Goal: Task Accomplishment & Management: Manage account settings

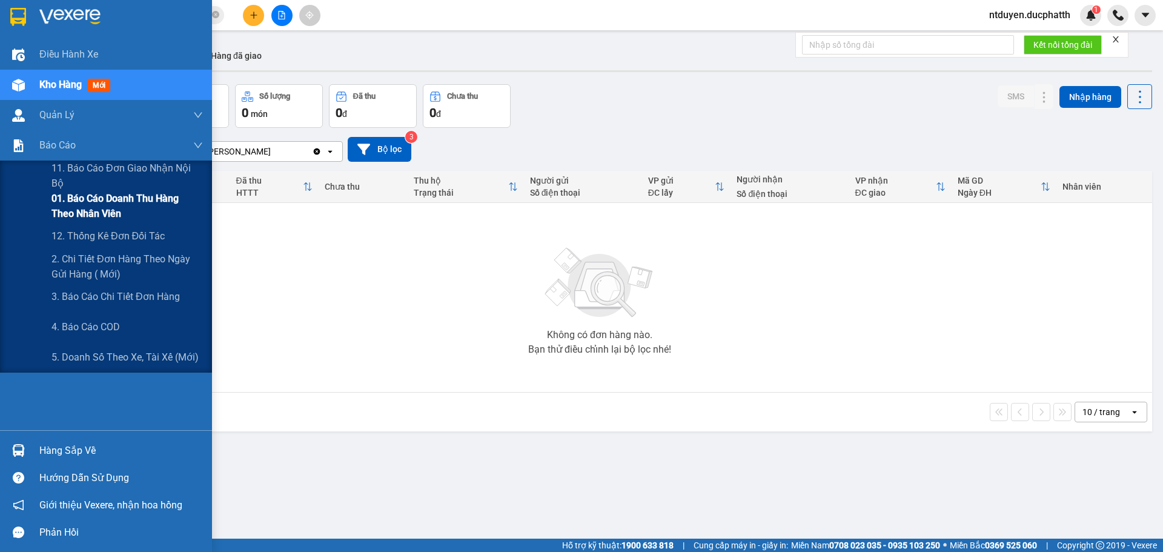
click at [99, 204] on span "01. Báo cáo doanh thu hàng theo nhân viên" at bounding box center [126, 206] width 151 height 30
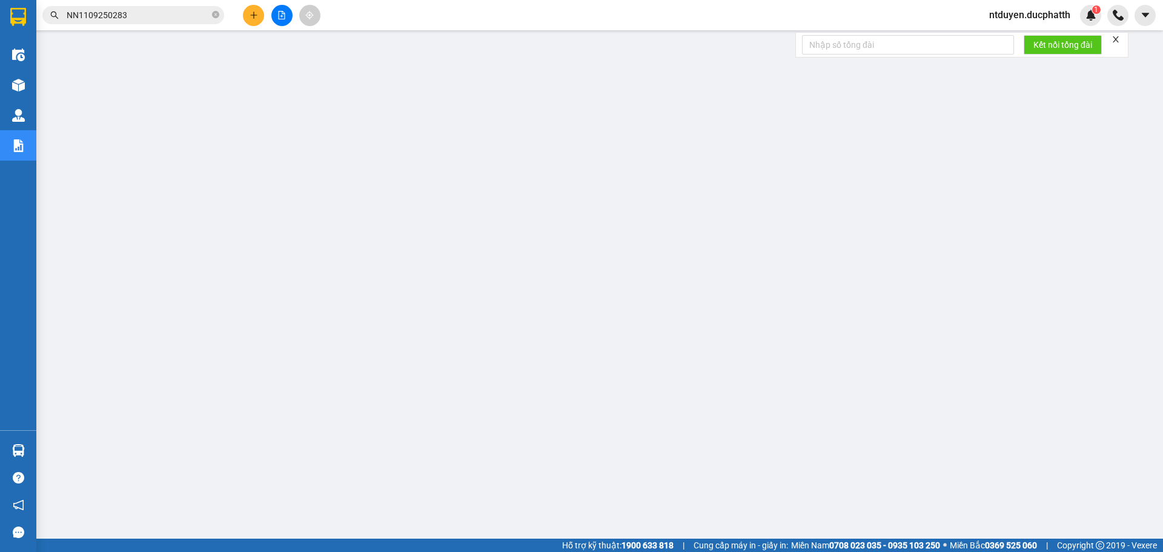
click at [1055, 14] on span "ntduyen.ducphatth" at bounding box center [1030, 14] width 101 height 15
click at [1043, 40] on span "Đăng xuất" at bounding box center [1035, 37] width 76 height 13
